Goal: Information Seeking & Learning: Learn about a topic

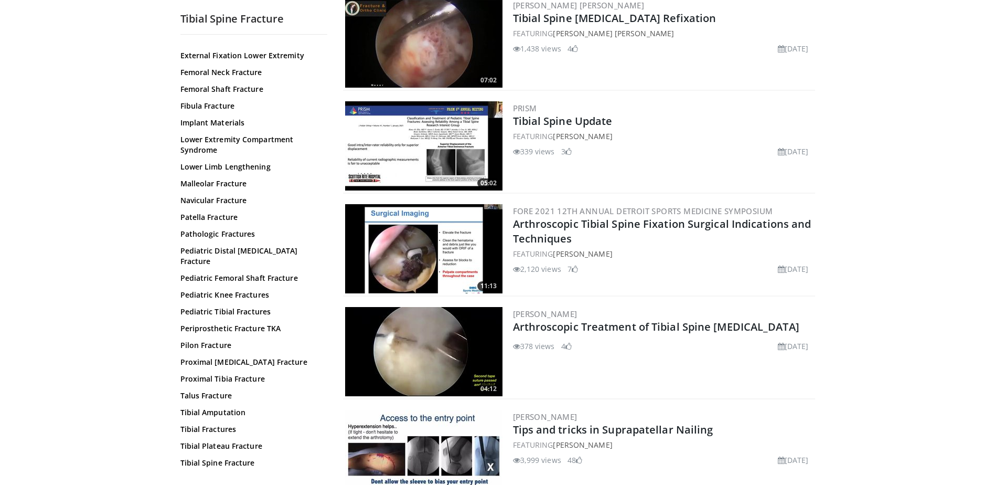
scroll to position [787, 0]
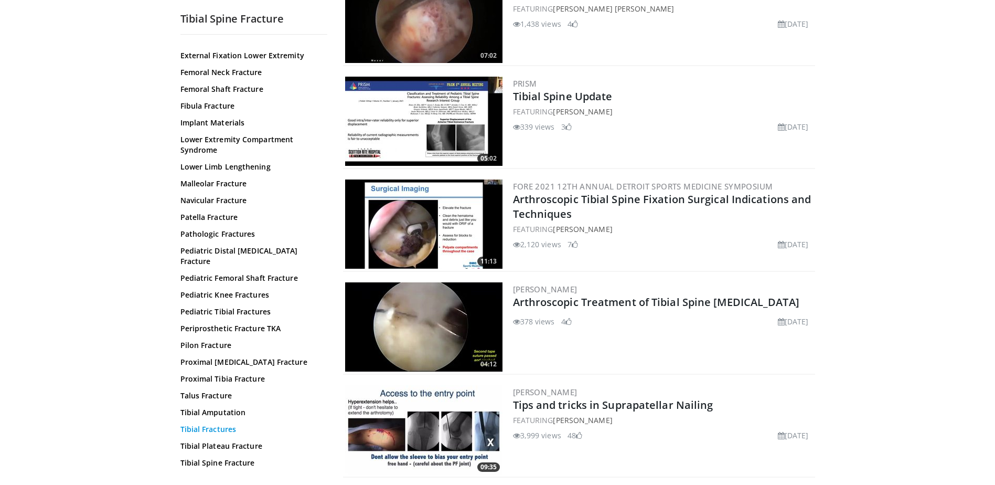
click at [226, 424] on link "Tibial Fractures" at bounding box center [251, 429] width 142 height 10
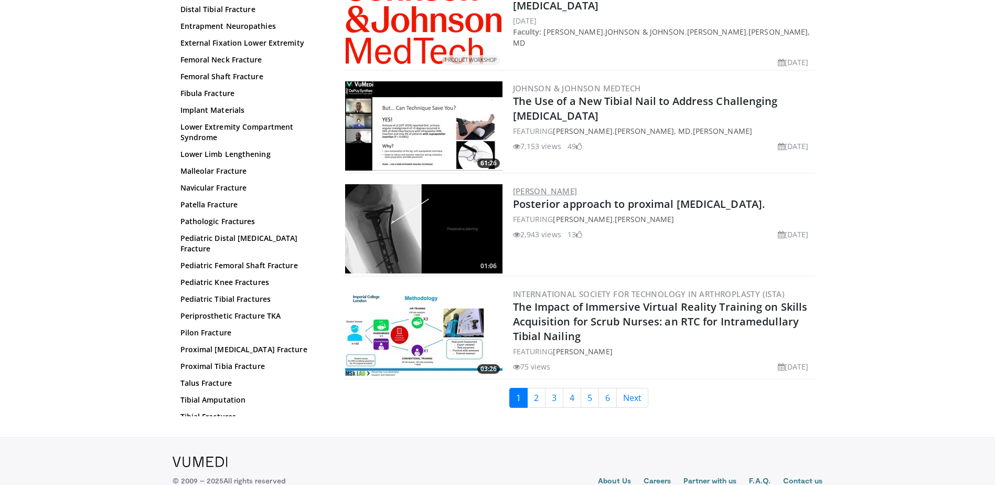
scroll to position [2366, 0]
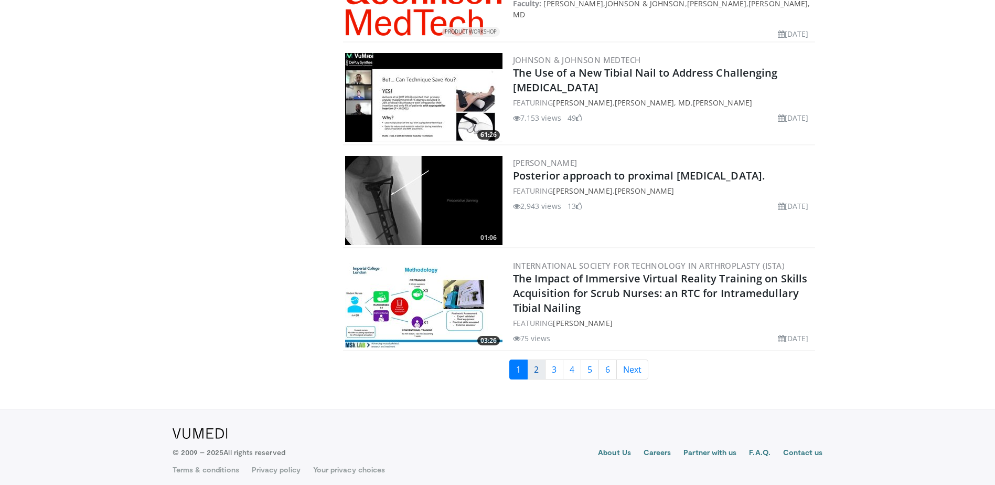
click at [540, 368] on link "2" at bounding box center [536, 369] width 18 height 20
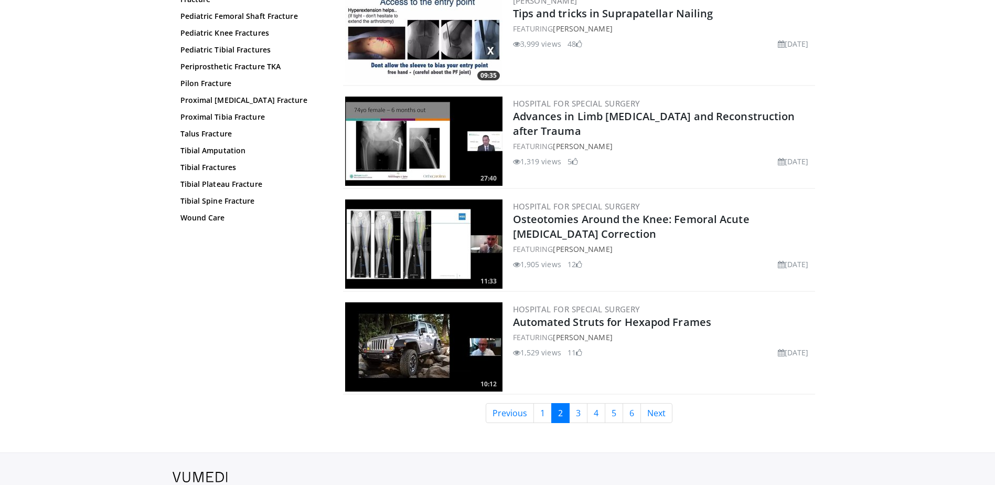
scroll to position [2359, 0]
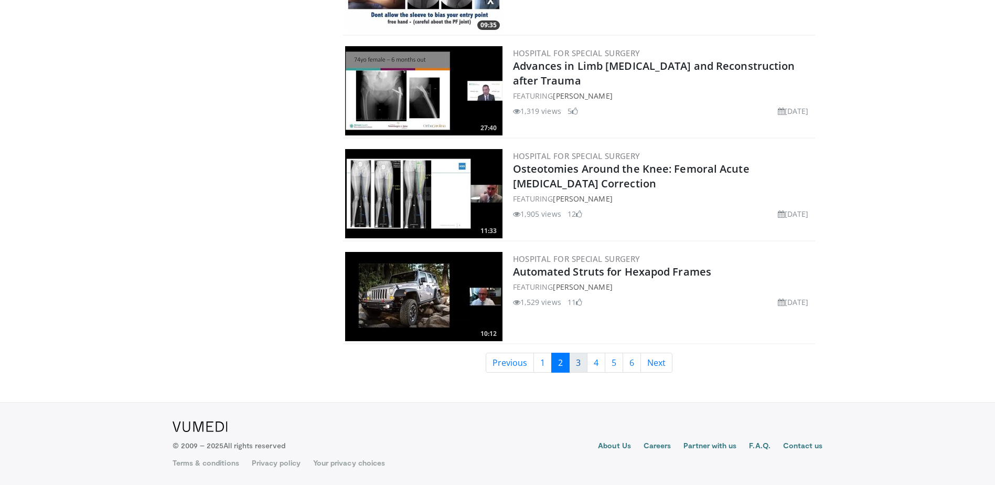
click at [574, 362] on link "3" at bounding box center [578, 362] width 18 height 20
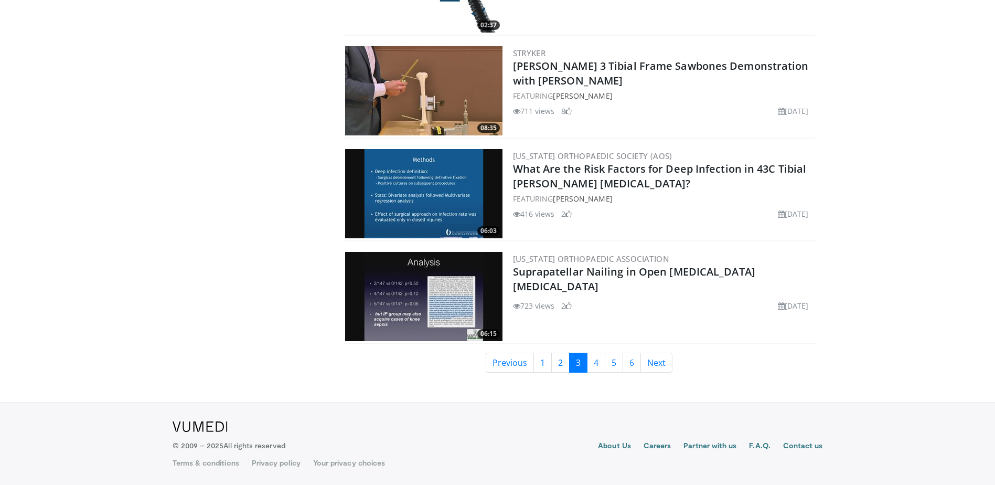
scroll to position [1939, 0]
